Goal: Find specific fact: Find specific page/section

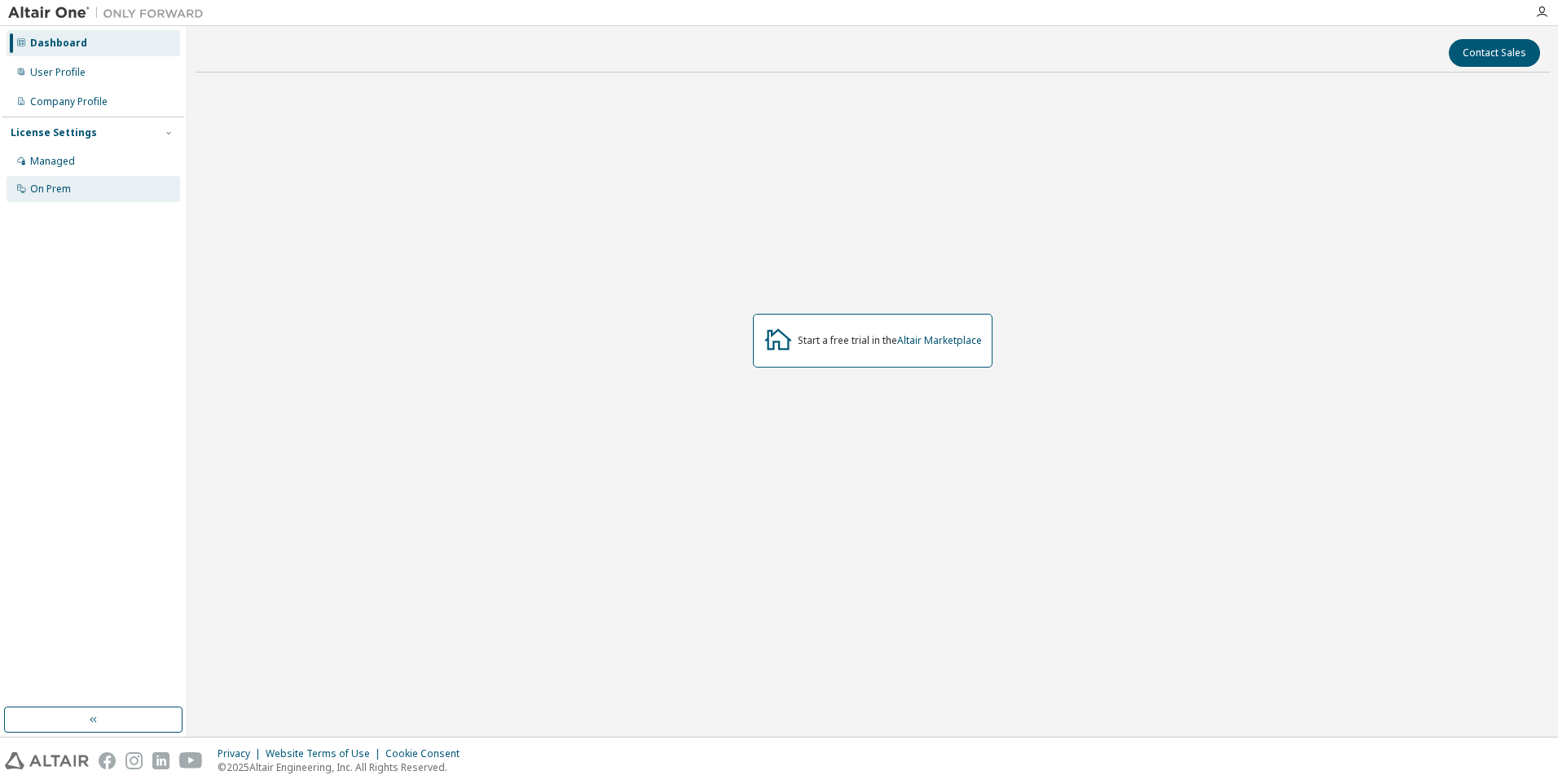
click at [65, 191] on div "On Prem" at bounding box center [51, 189] width 41 height 13
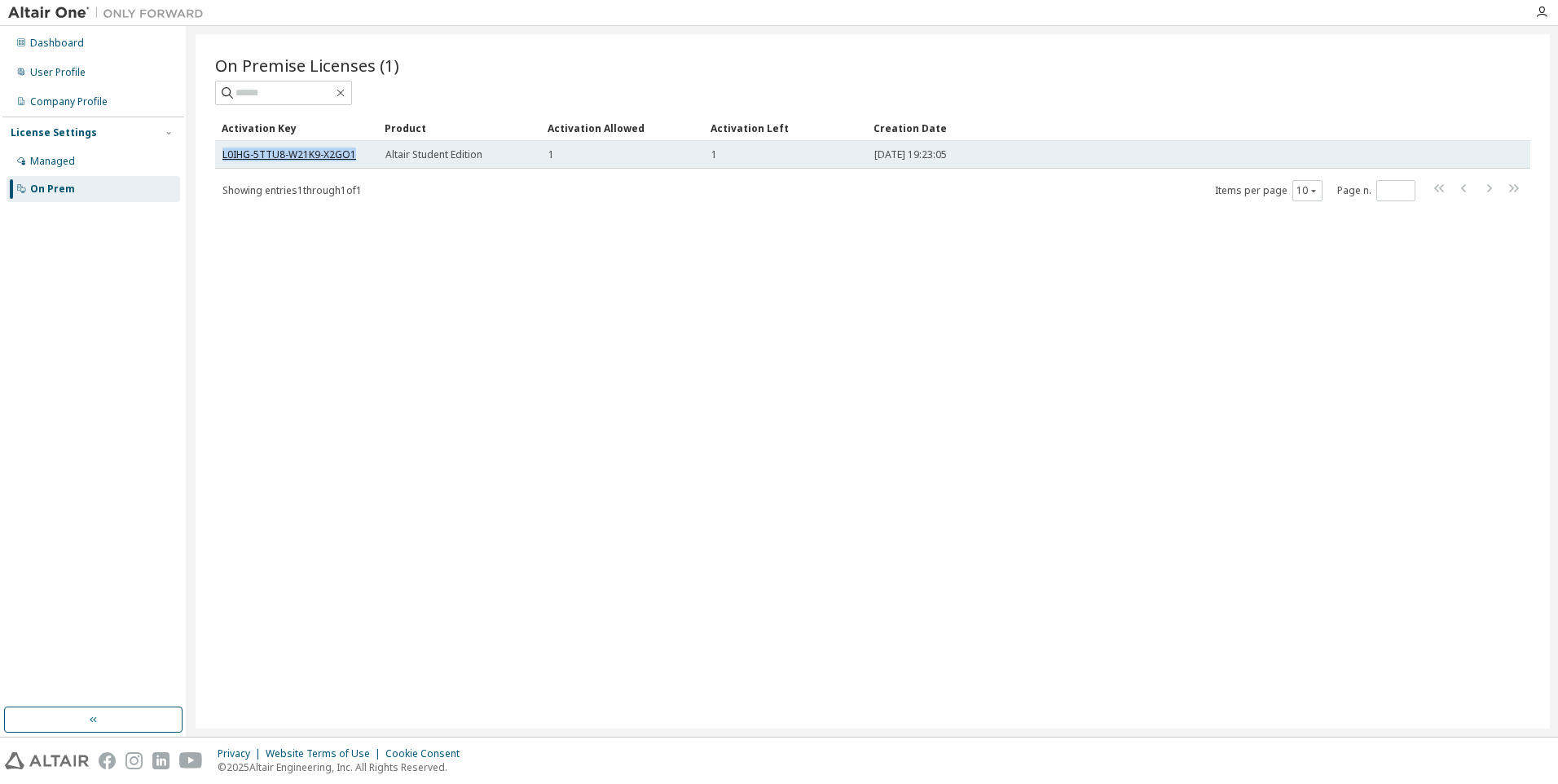
drag, startPoint x: 359, startPoint y: 154, endPoint x: 225, endPoint y: 160, distance: 134.1
click at [225, 160] on div "L0IHG-5TTU8-W21K9-X2GO1" at bounding box center [296, 155] width 148 height 13
copy link "L0IHG-5TTU8-W21K9-X2GO1"
